Goal: Task Accomplishment & Management: Use online tool/utility

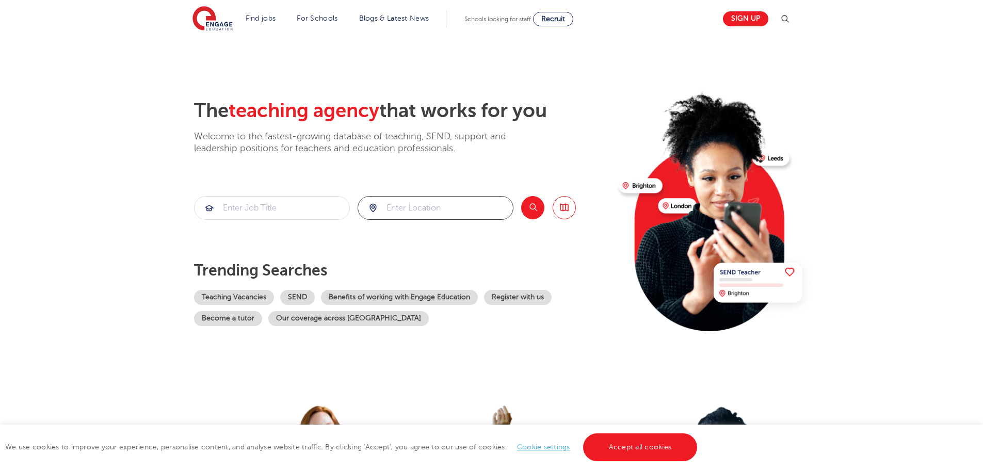
click at [439, 209] on input "search" at bounding box center [435, 208] width 155 height 23
type input "stoke on trent"
click at [529, 207] on button "Search" at bounding box center [532, 207] width 23 height 23
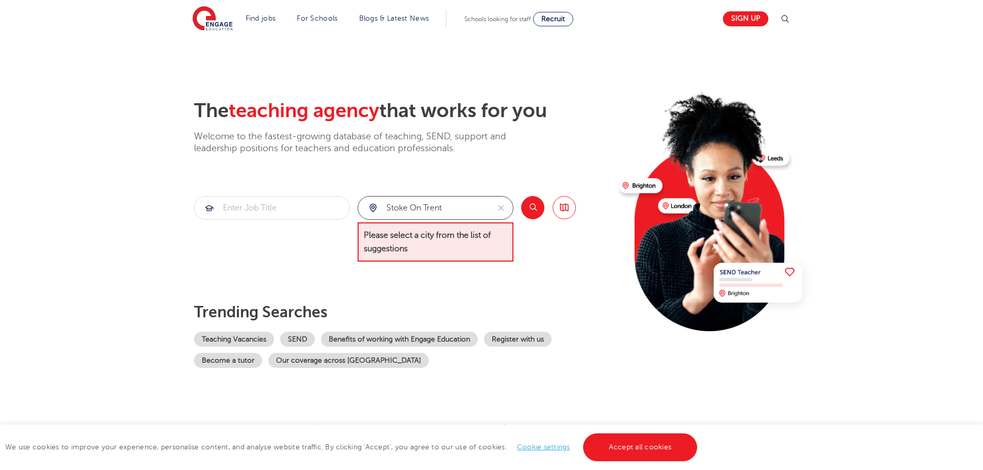
click at [462, 206] on input "stoke on trent" at bounding box center [423, 208] width 131 height 23
click at [492, 208] on button "reset" at bounding box center [501, 208] width 24 height 23
type input "stoke"
click at [637, 439] on link "Accept all cookies" at bounding box center [640, 448] width 115 height 28
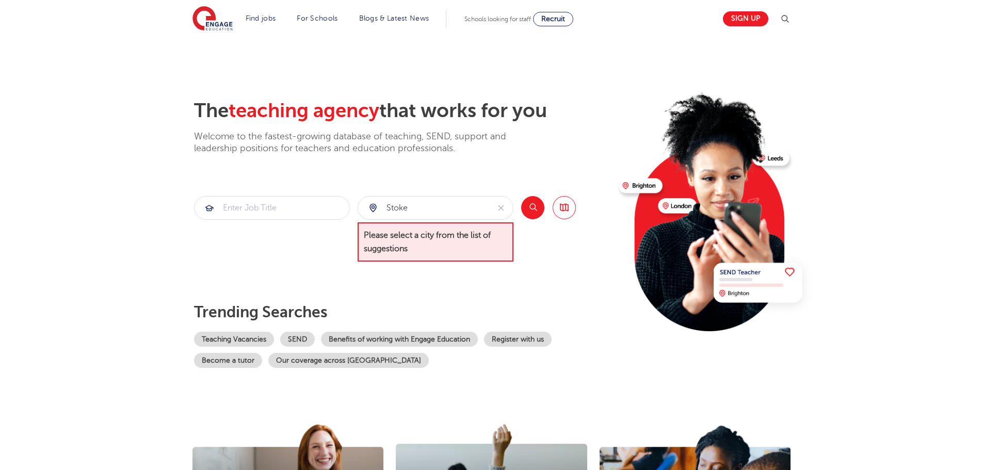
scroll to position [155, 0]
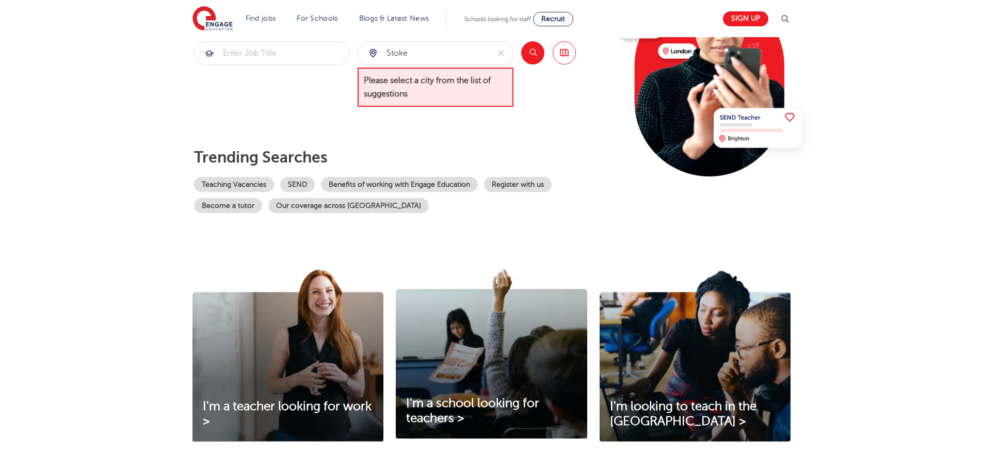
click at [533, 56] on button "Search" at bounding box center [532, 52] width 23 height 23
click at [499, 53] on icon "reset" at bounding box center [501, 53] width 10 height 9
click at [532, 53] on button "Search" at bounding box center [532, 52] width 23 height 23
drag, startPoint x: 303, startPoint y: 150, endPoint x: 308, endPoint y: 155, distance: 6.9
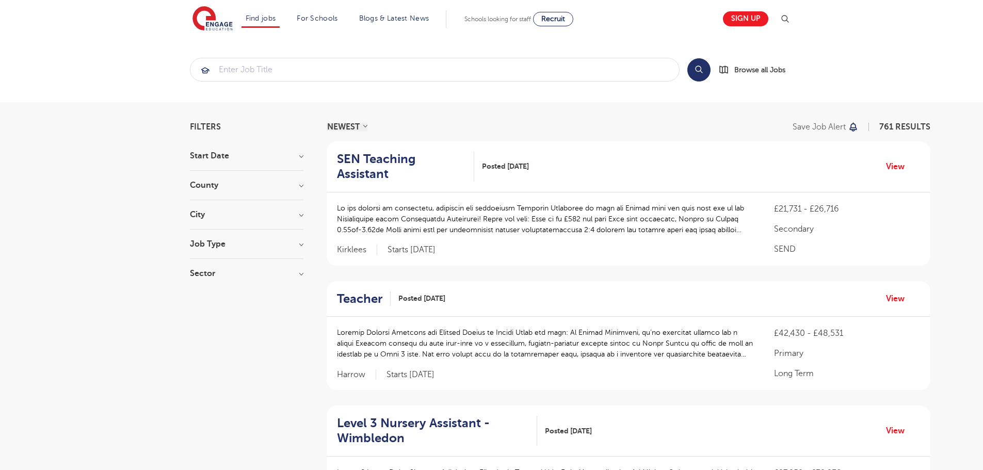
click at [300, 184] on h3 "County" at bounding box center [247, 185] width 114 height 8
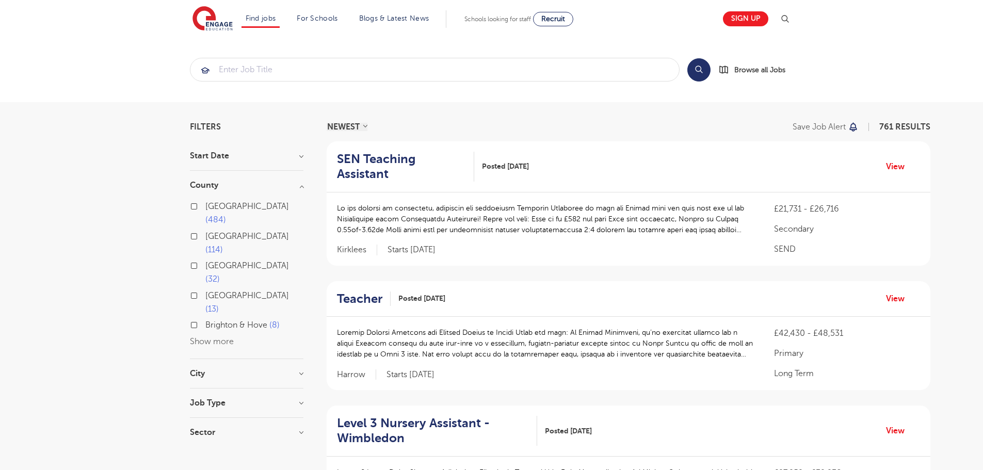
click at [215, 337] on button "Show more" at bounding box center [212, 341] width 44 height 9
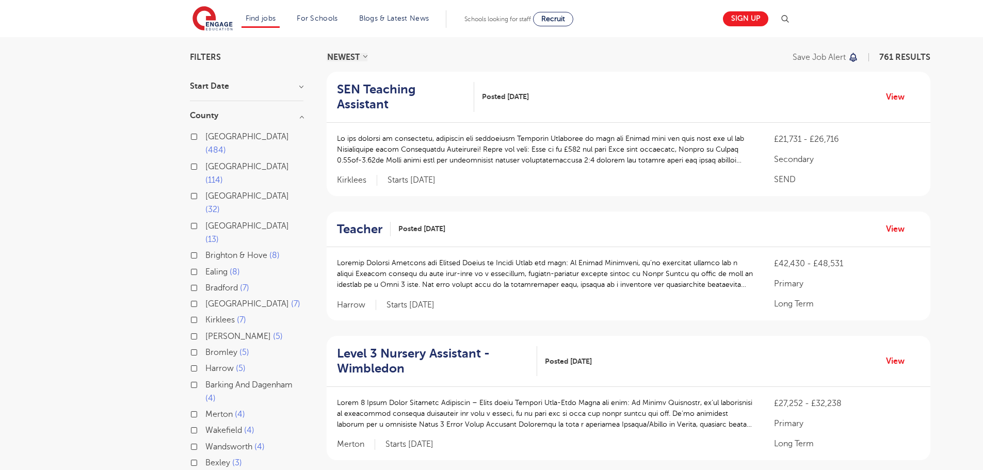
scroll to position [52, 0]
